Goal: Information Seeking & Learning: Learn about a topic

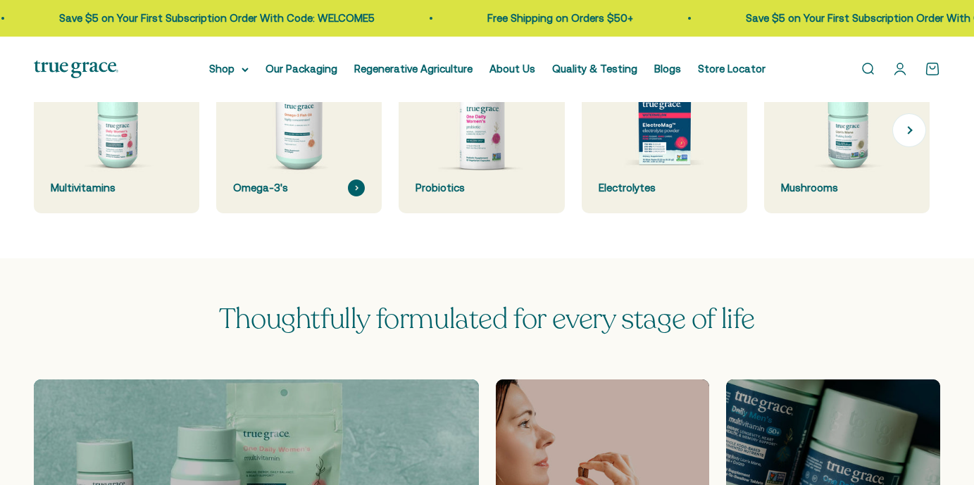
drag, startPoint x: 126, startPoint y: 119, endPoint x: 349, endPoint y: 194, distance: 235.0
click at [126, 119] on img at bounding box center [117, 131] width 166 height 166
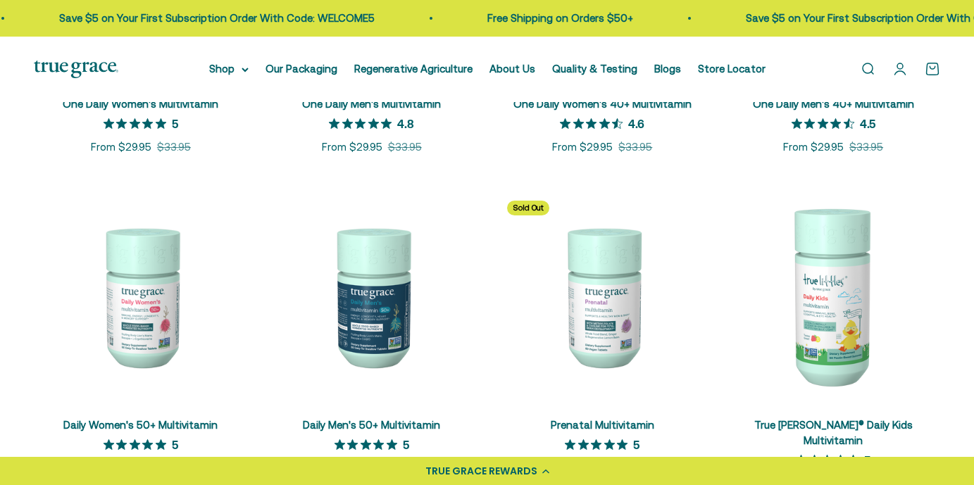
scroll to position [493, 0]
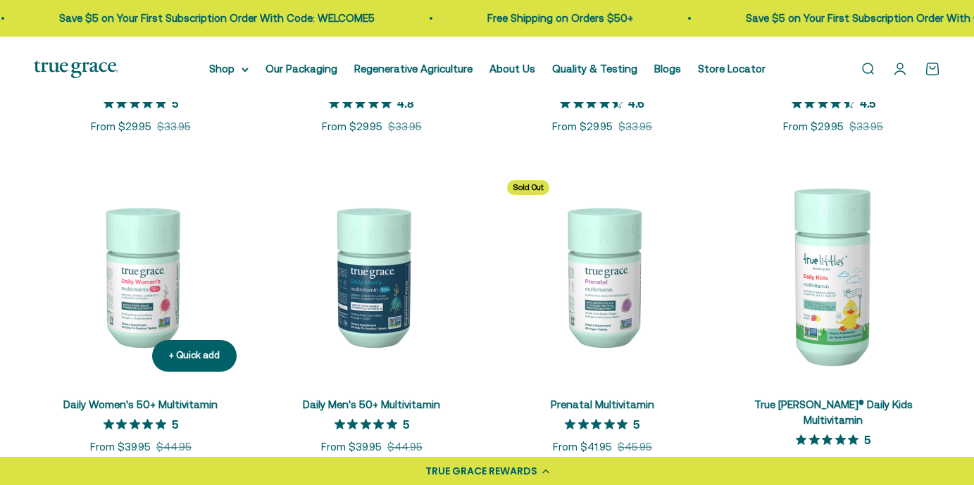
click at [144, 282] on img at bounding box center [141, 276] width 214 height 214
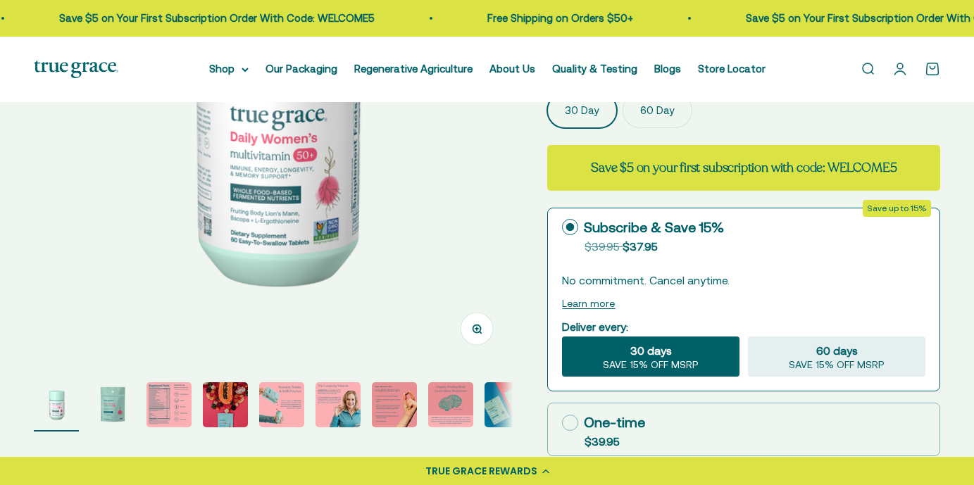
scroll to position [352, 0]
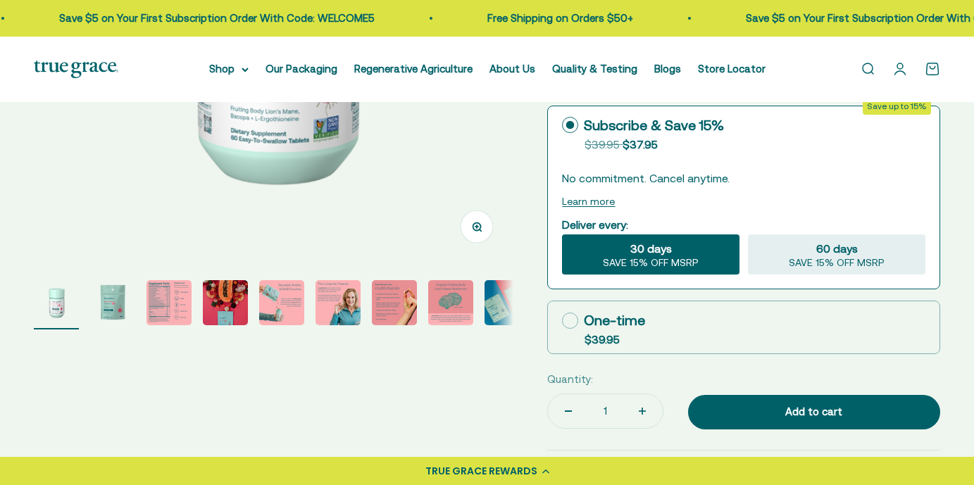
click at [178, 297] on img "Go to item 3" at bounding box center [169, 302] width 45 height 45
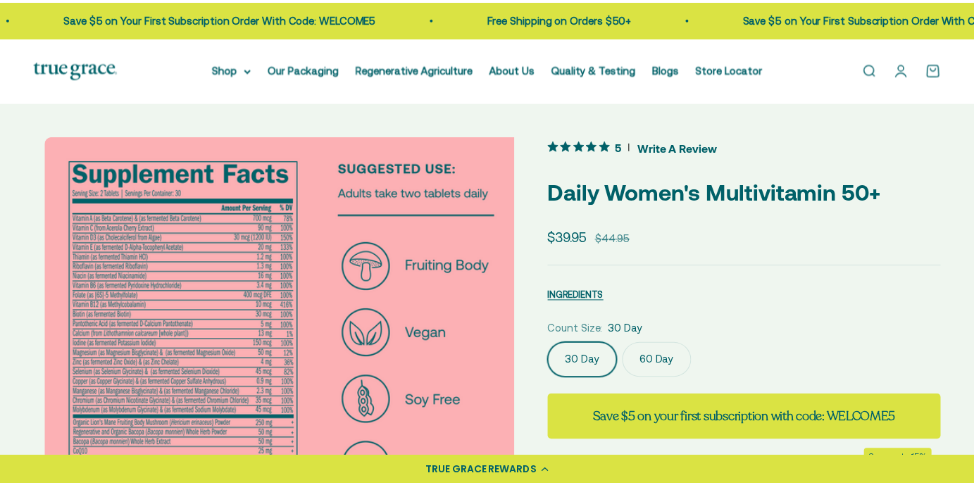
scroll to position [0, 988]
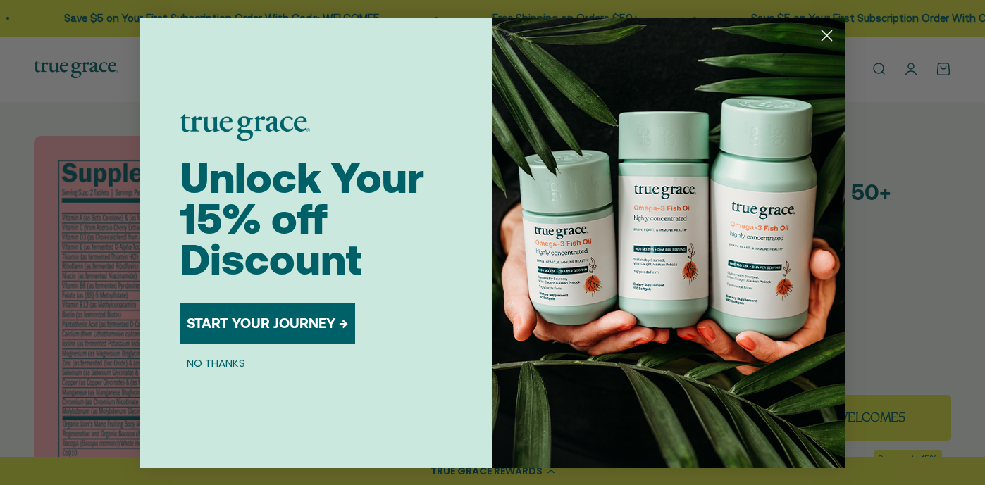
click at [832, 35] on circle "Close dialog" at bounding box center [826, 34] width 23 height 23
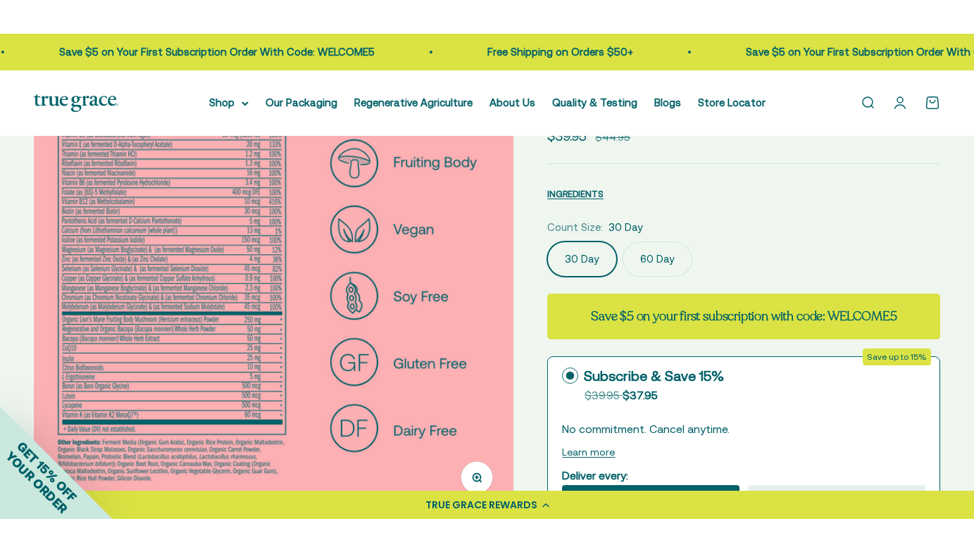
scroll to position [211, 0]
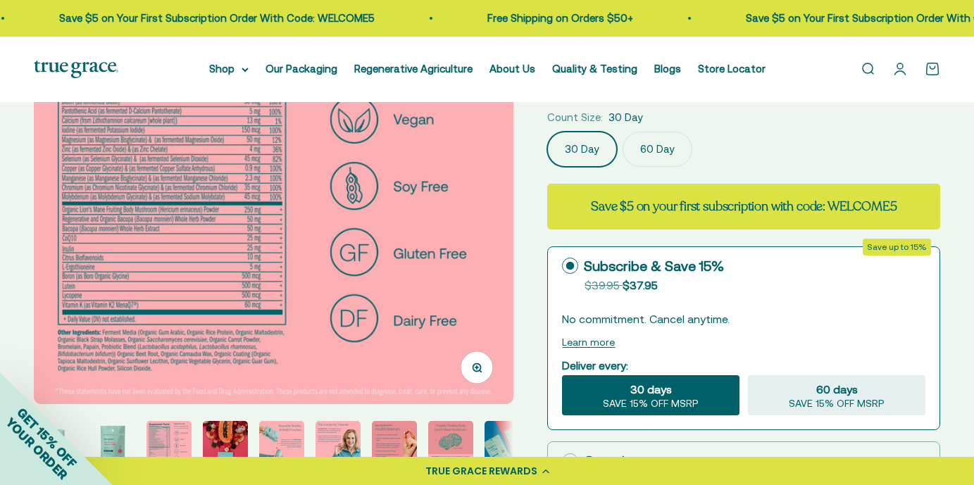
click at [477, 369] on icon "button" at bounding box center [477, 368] width 4 height 4
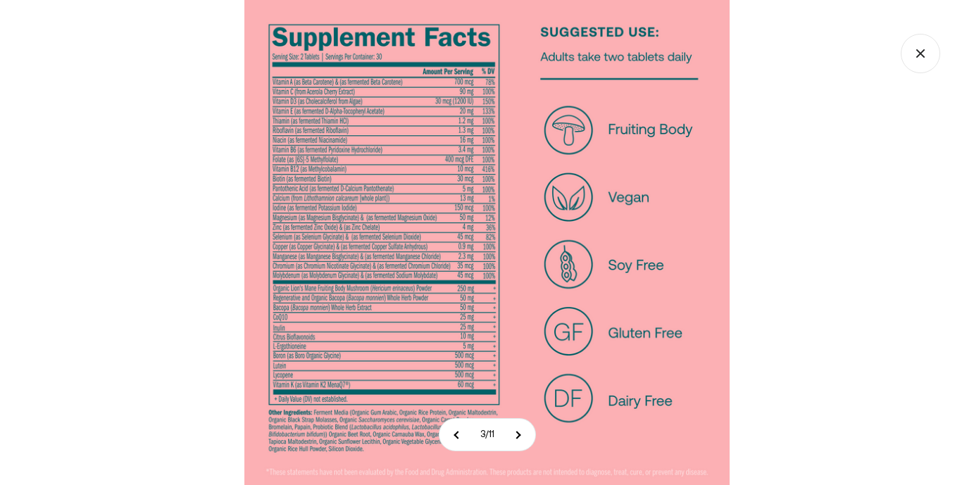
click at [318, 185] on img at bounding box center [486, 242] width 485 height 485
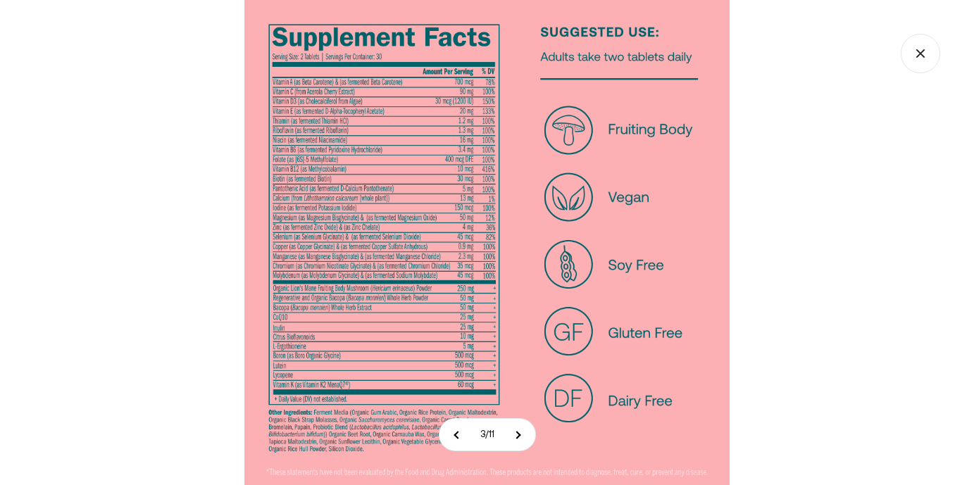
click at [439, 333] on img at bounding box center [486, 242] width 485 height 485
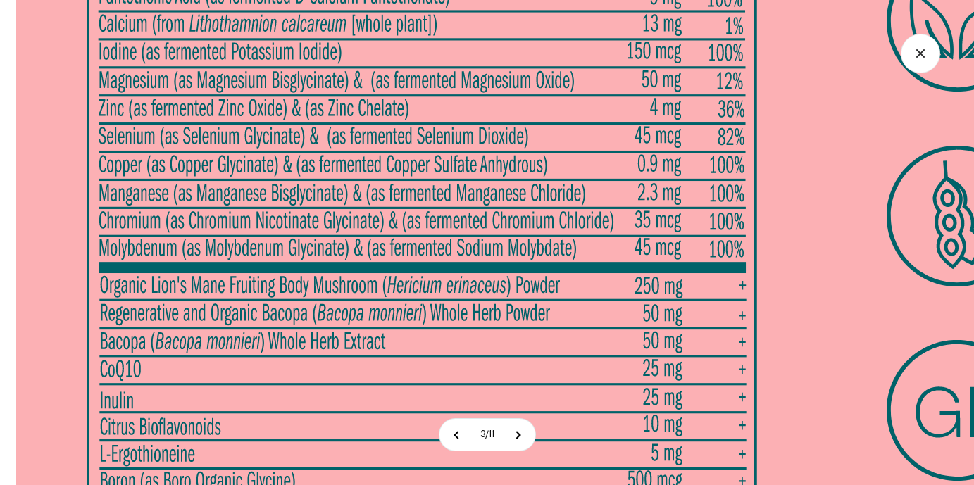
click at [515, 216] on img at bounding box center [720, 152] width 1409 height 1409
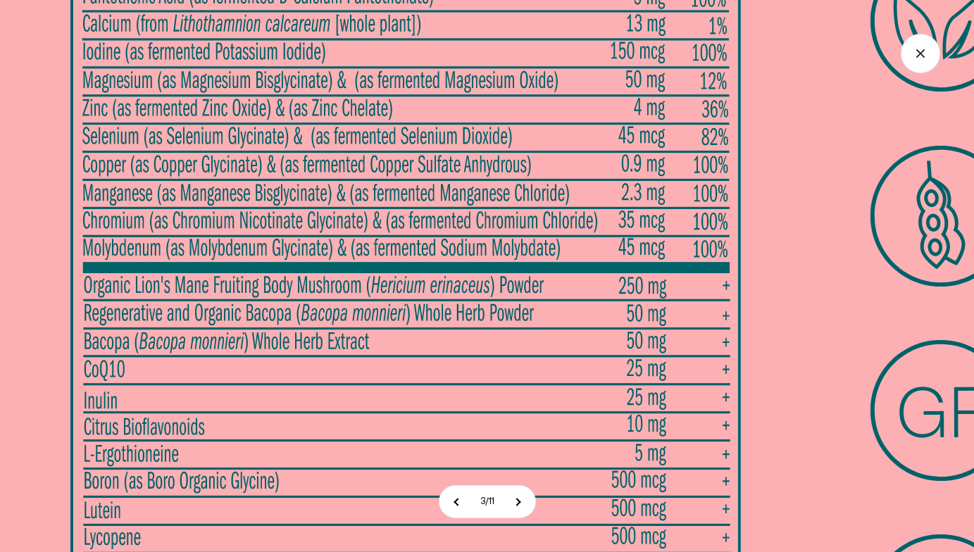
click at [901, 464] on img at bounding box center [704, 152] width 1409 height 1409
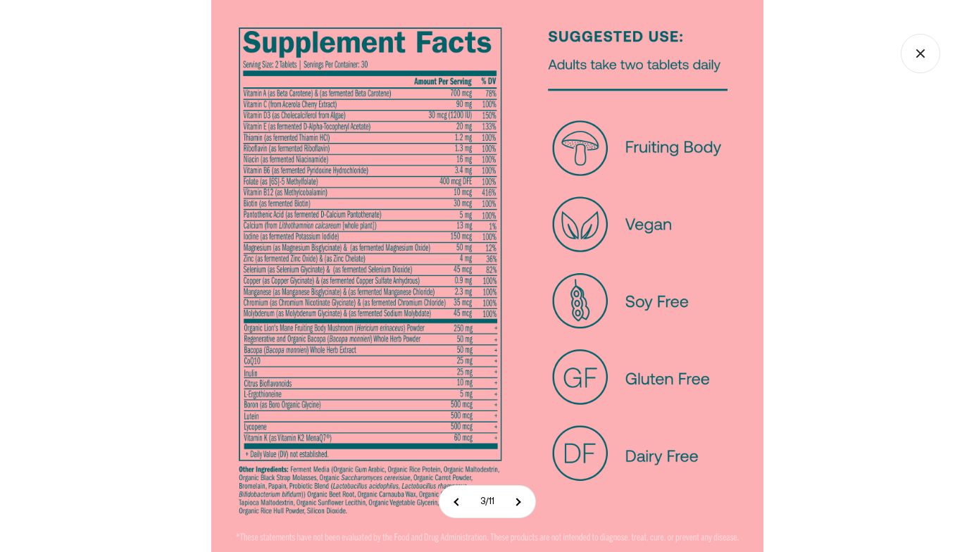
click at [437, 403] on img at bounding box center [487, 276] width 552 height 552
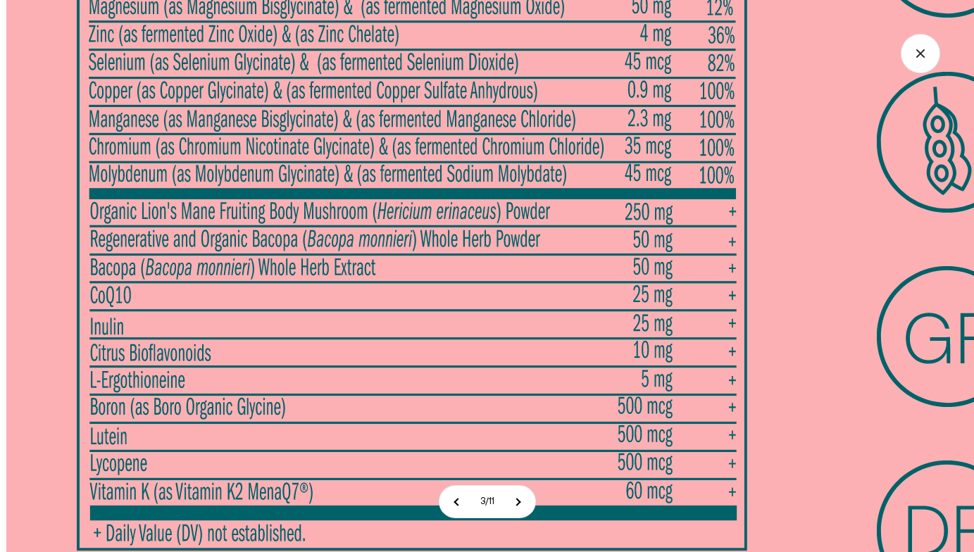
click at [443, 274] on img at bounding box center [710, 78] width 1409 height 1409
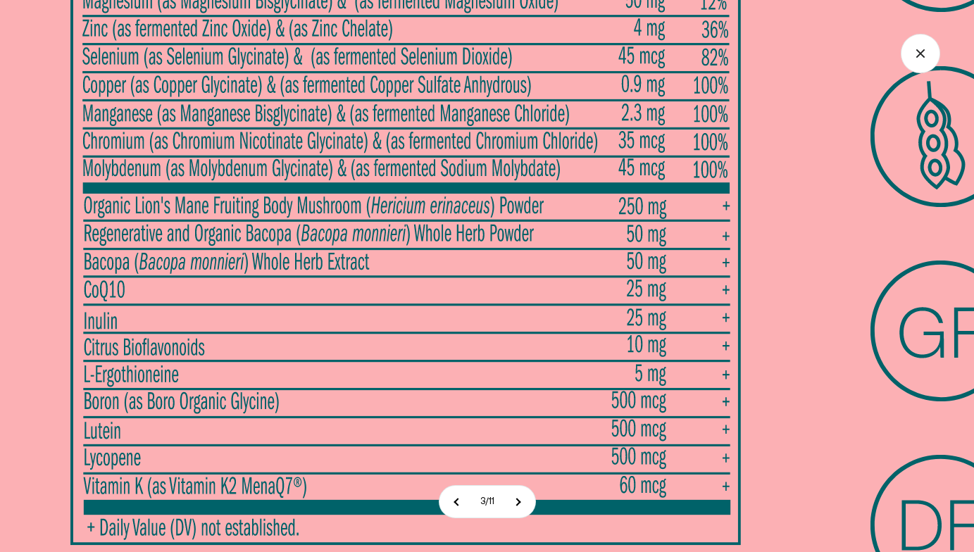
click at [258, 485] on img at bounding box center [704, 73] width 1409 height 1409
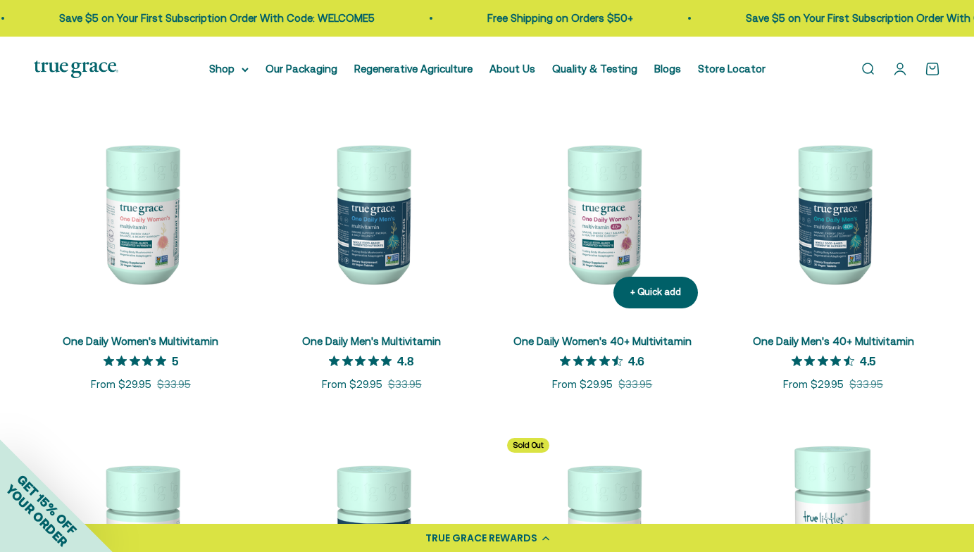
scroll to position [211, 0]
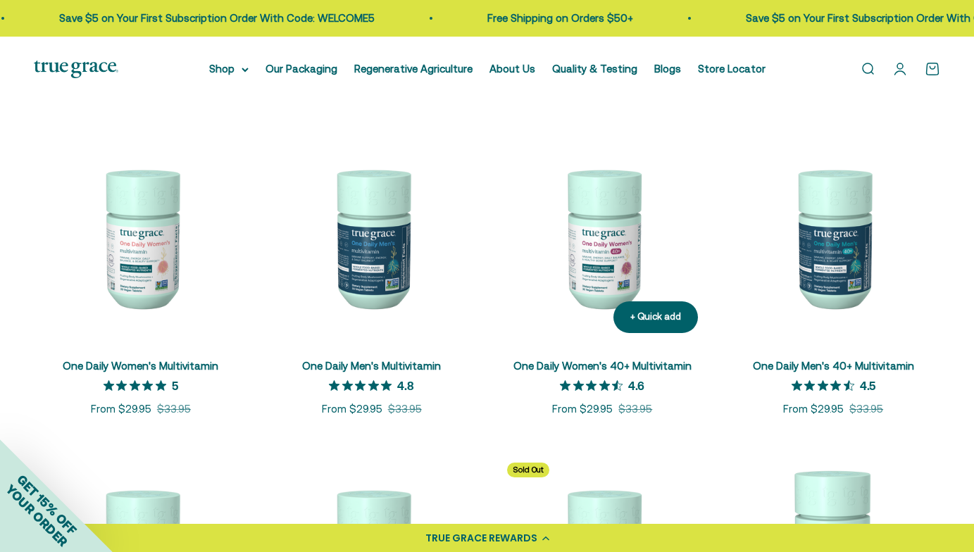
click at [597, 233] on img at bounding box center [603, 238] width 214 height 214
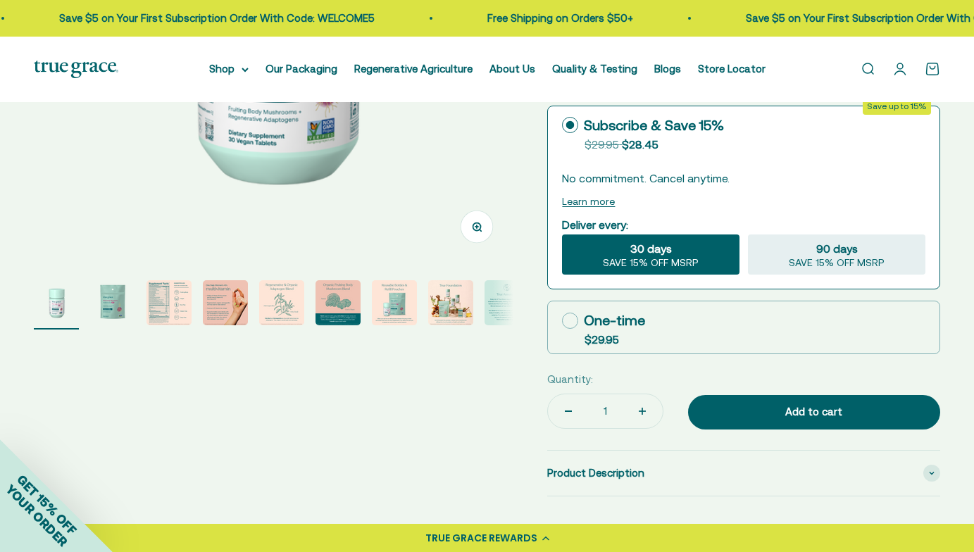
click at [174, 300] on img "Go to item 3" at bounding box center [169, 302] width 45 height 45
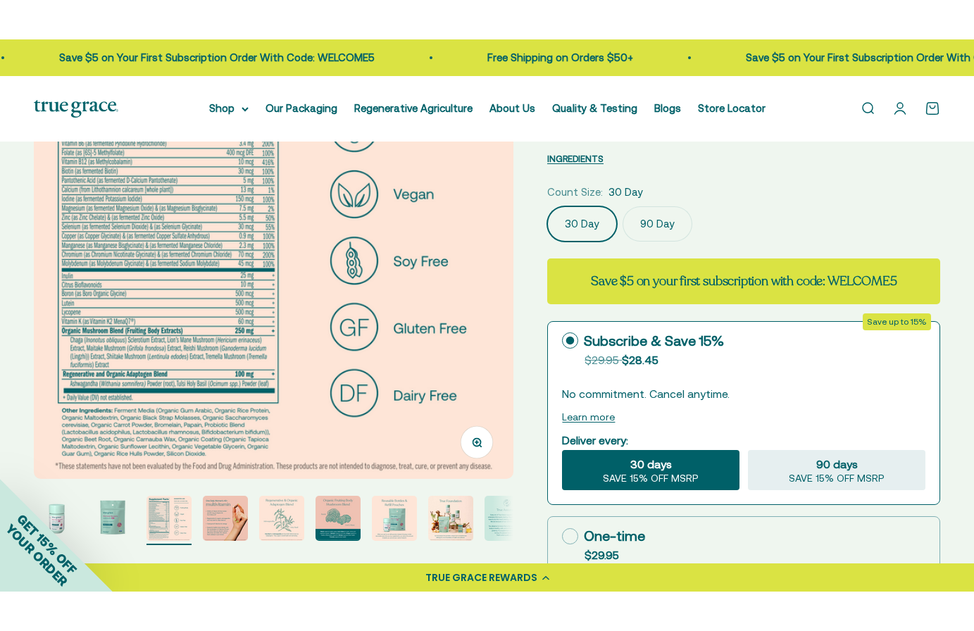
scroll to position [282, 0]
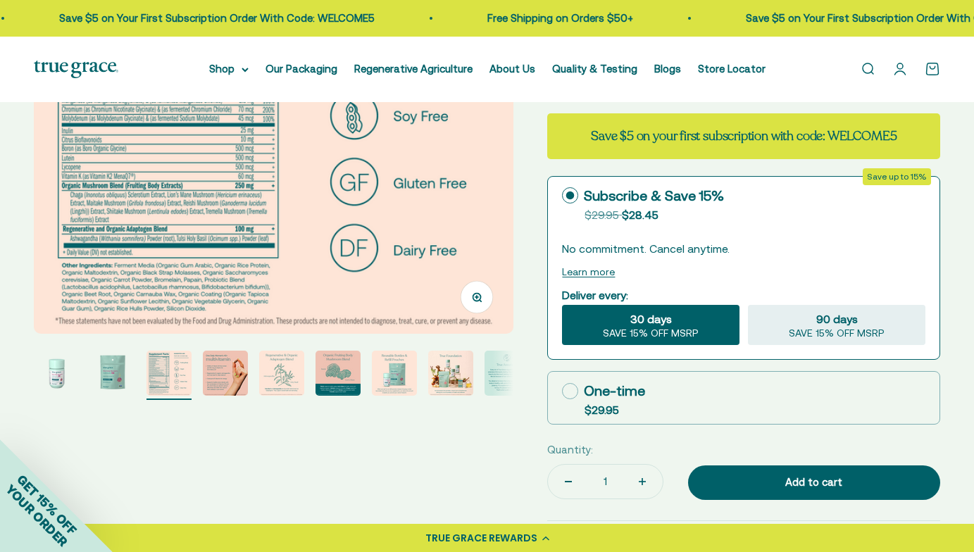
click at [173, 390] on img "Go to item 3" at bounding box center [169, 373] width 45 height 45
click at [466, 300] on button "Zoom" at bounding box center [477, 298] width 32 height 32
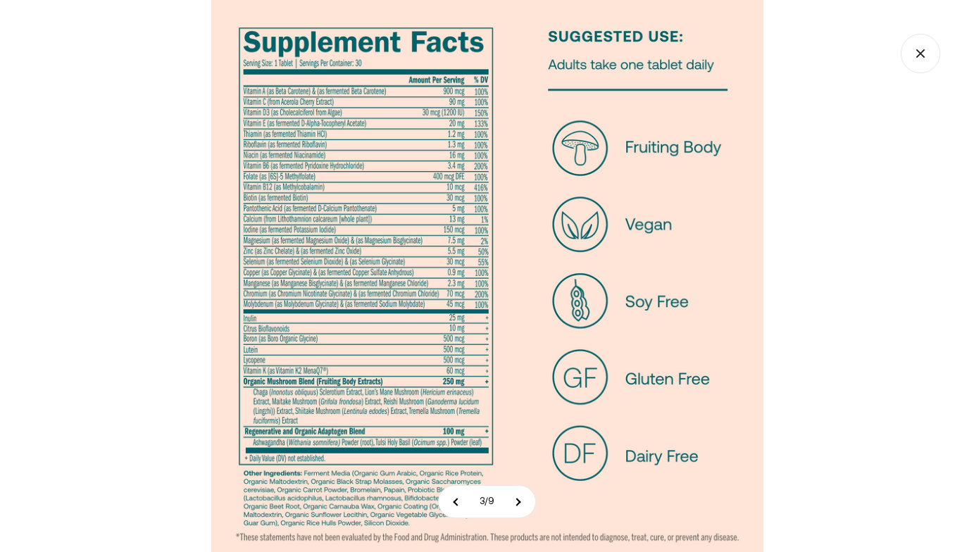
click at [465, 270] on img at bounding box center [487, 276] width 552 height 552
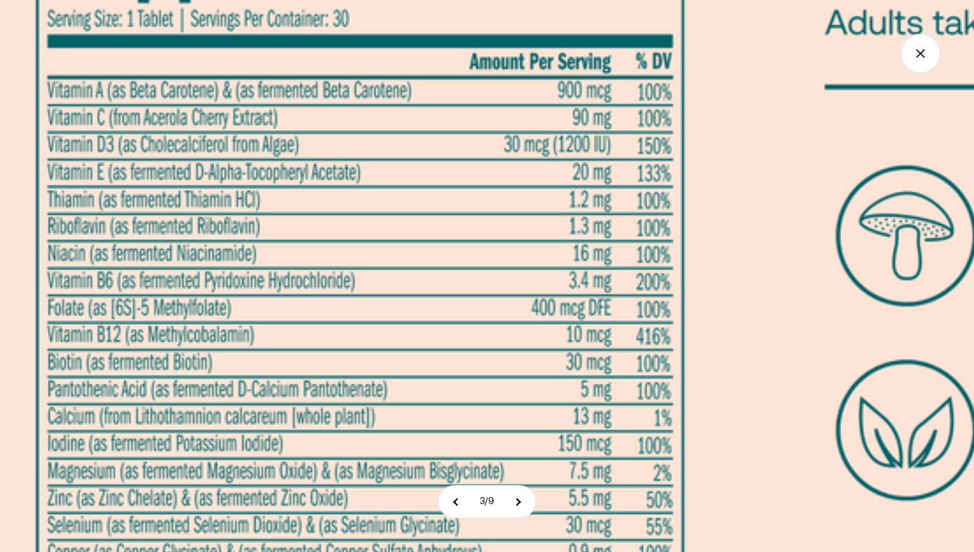
click at [494, 112] on img at bounding box center [669, 562] width 1409 height 1409
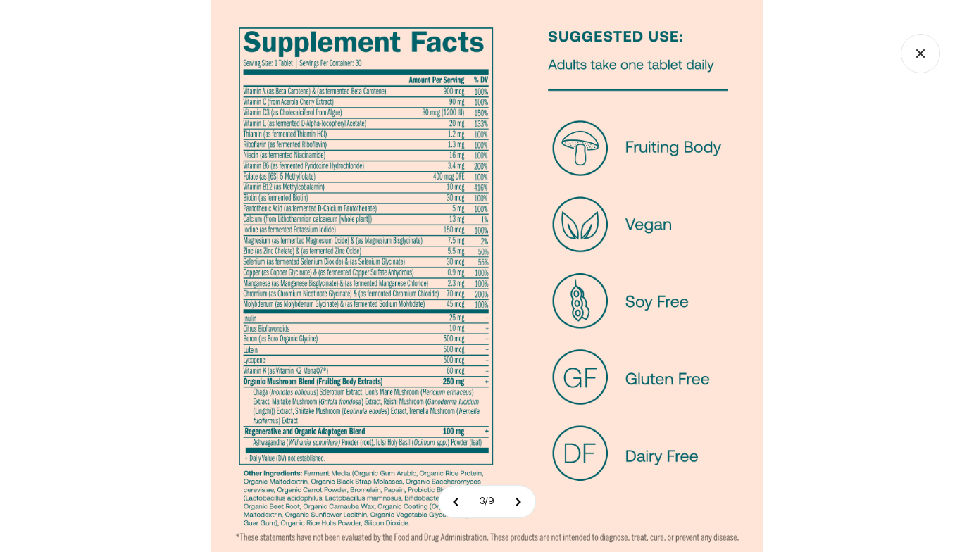
click at [404, 285] on img at bounding box center [487, 276] width 552 height 552
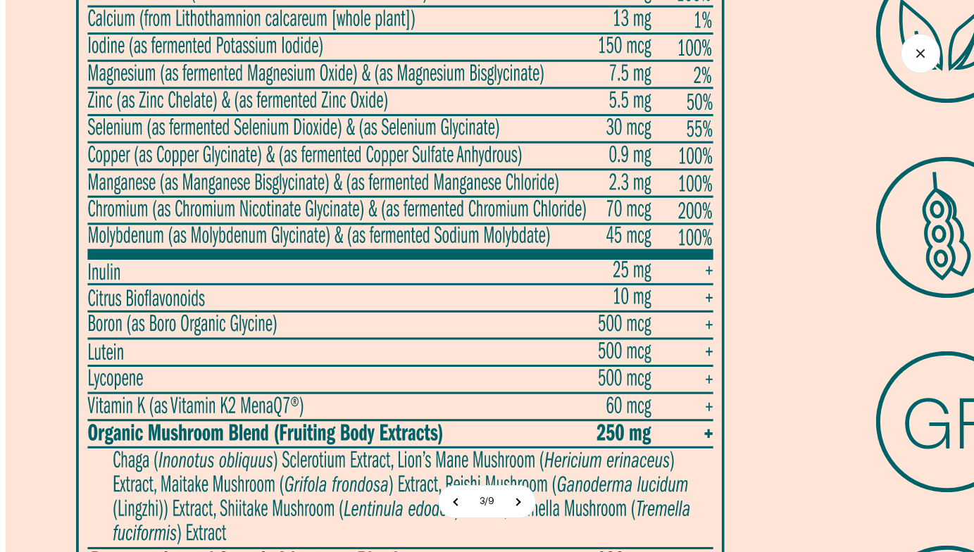
click at [411, 199] on img at bounding box center [710, 164] width 1409 height 1409
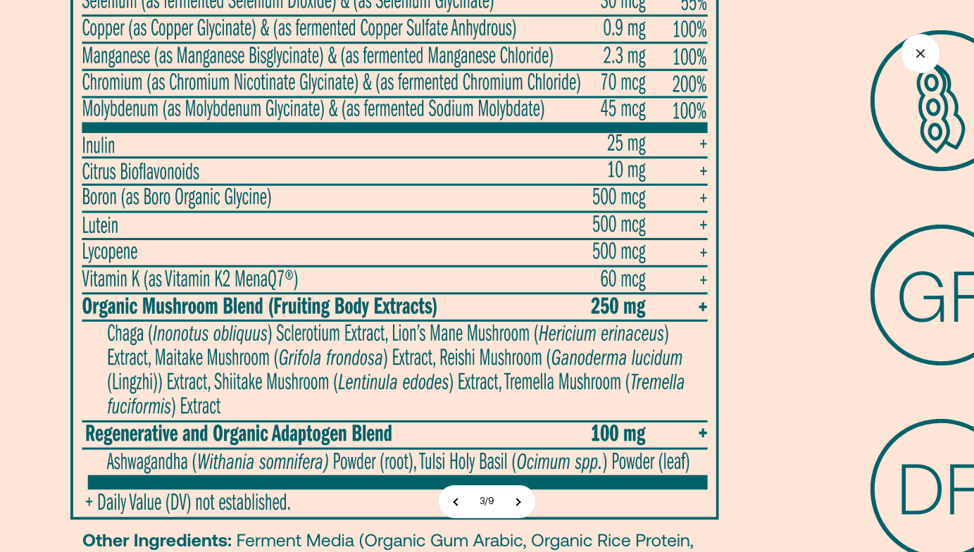
click at [262, 194] on img at bounding box center [704, 37] width 1409 height 1409
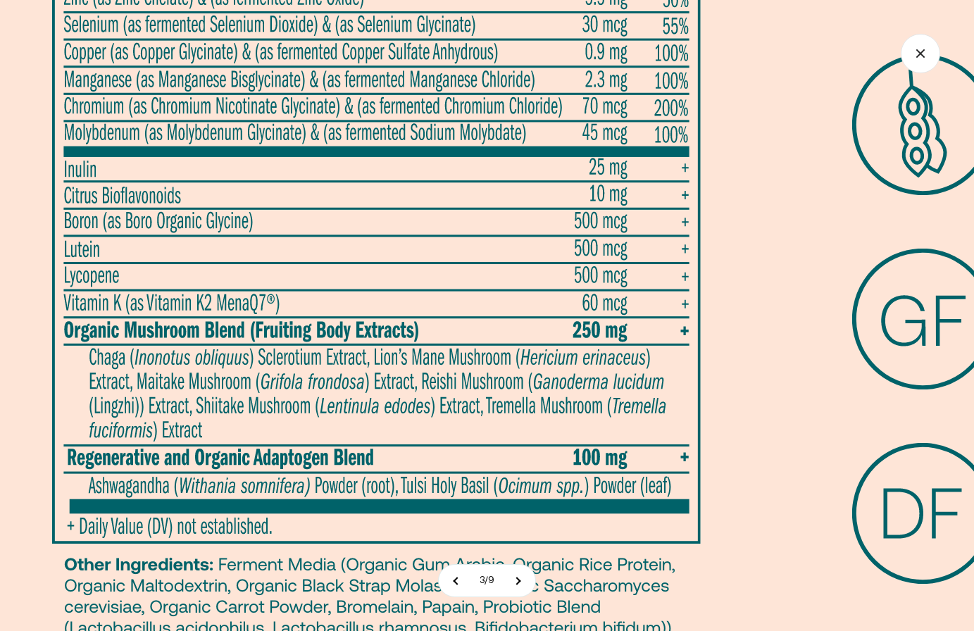
click at [284, 204] on img at bounding box center [686, 61] width 1409 height 1409
